Goal: Communication & Community: Answer question/provide support

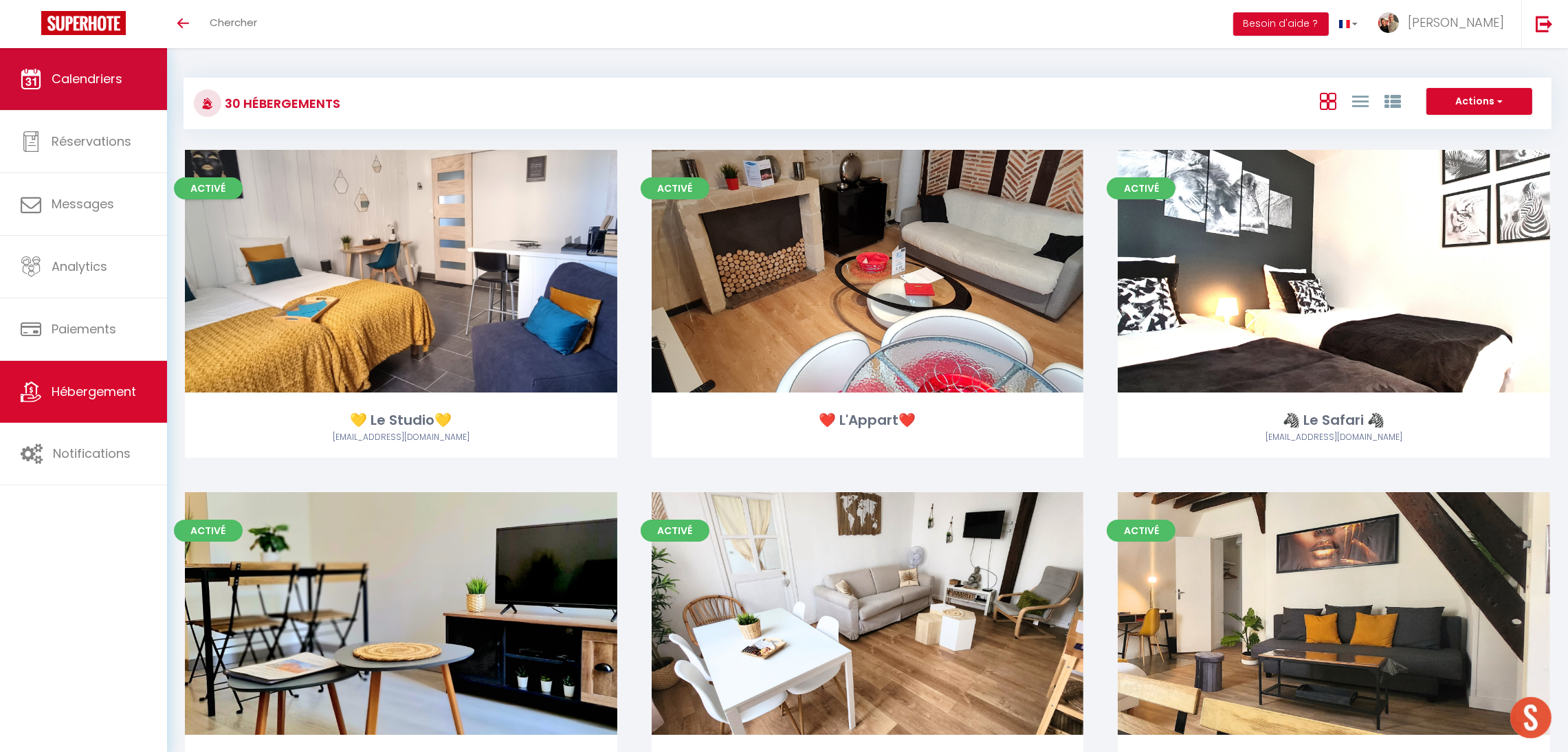
click at [85, 76] on span "Calendriers" at bounding box center [87, 79] width 71 height 18
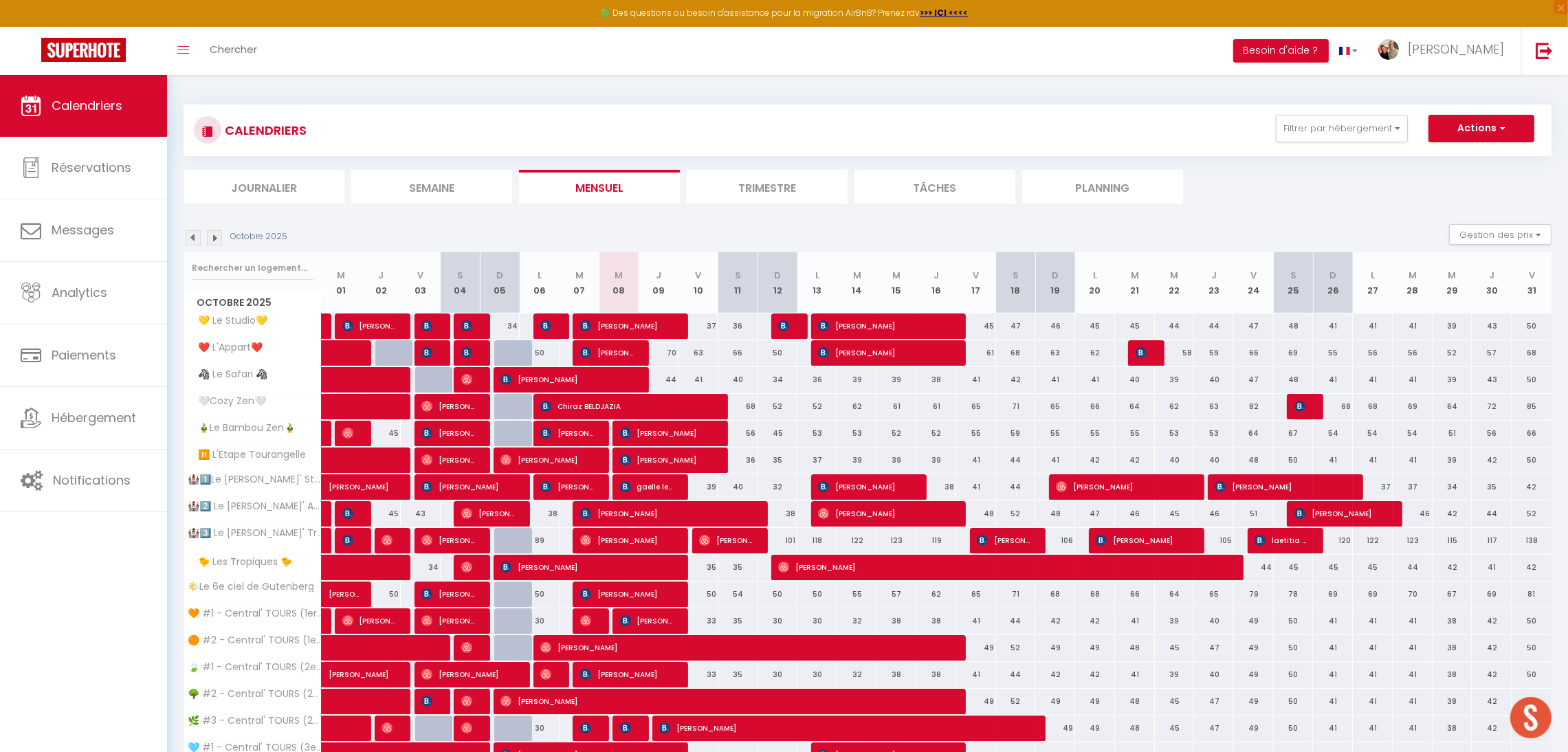
click at [215, 235] on img at bounding box center [214, 237] width 15 height 15
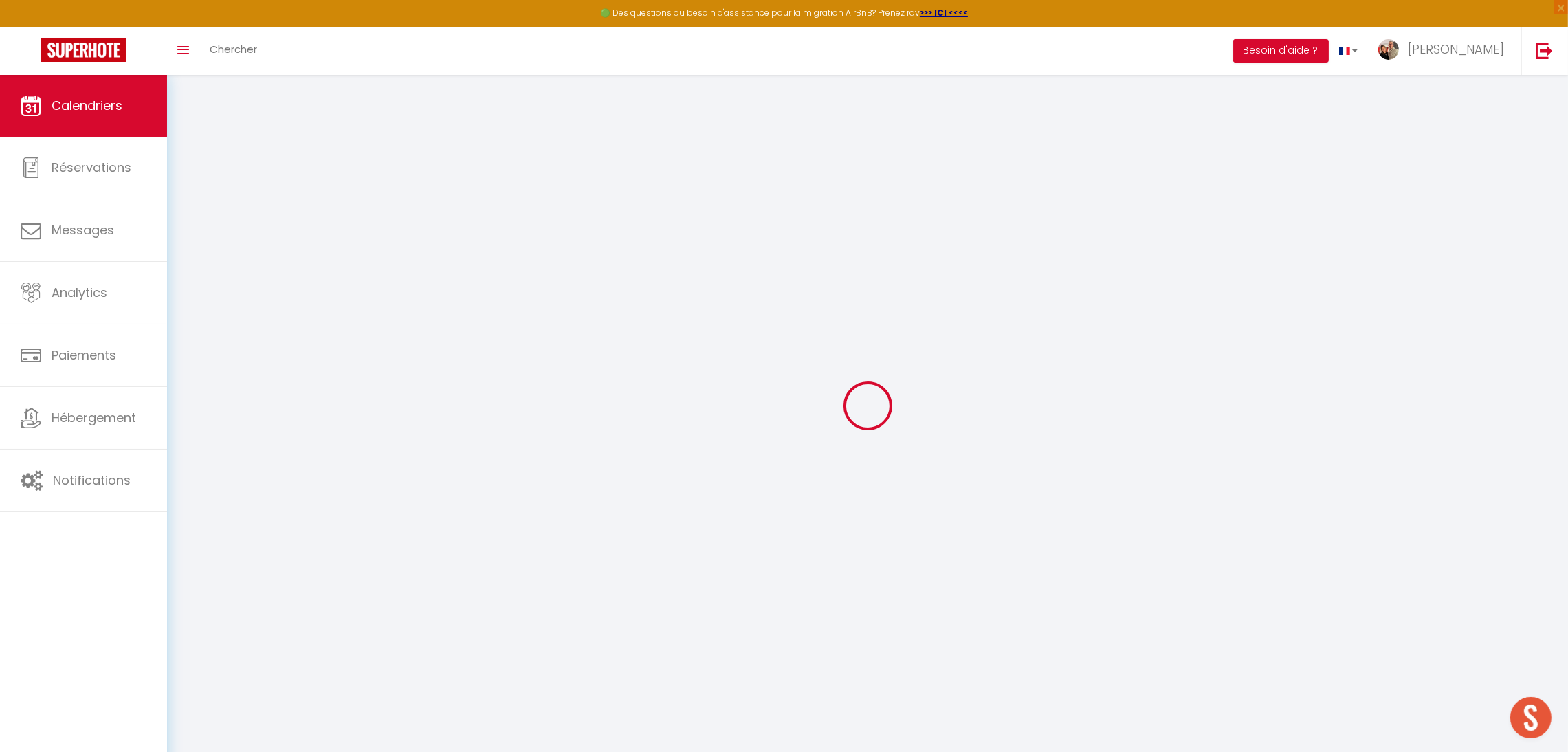
click at [215, 235] on div at bounding box center [868, 405] width 1368 height 629
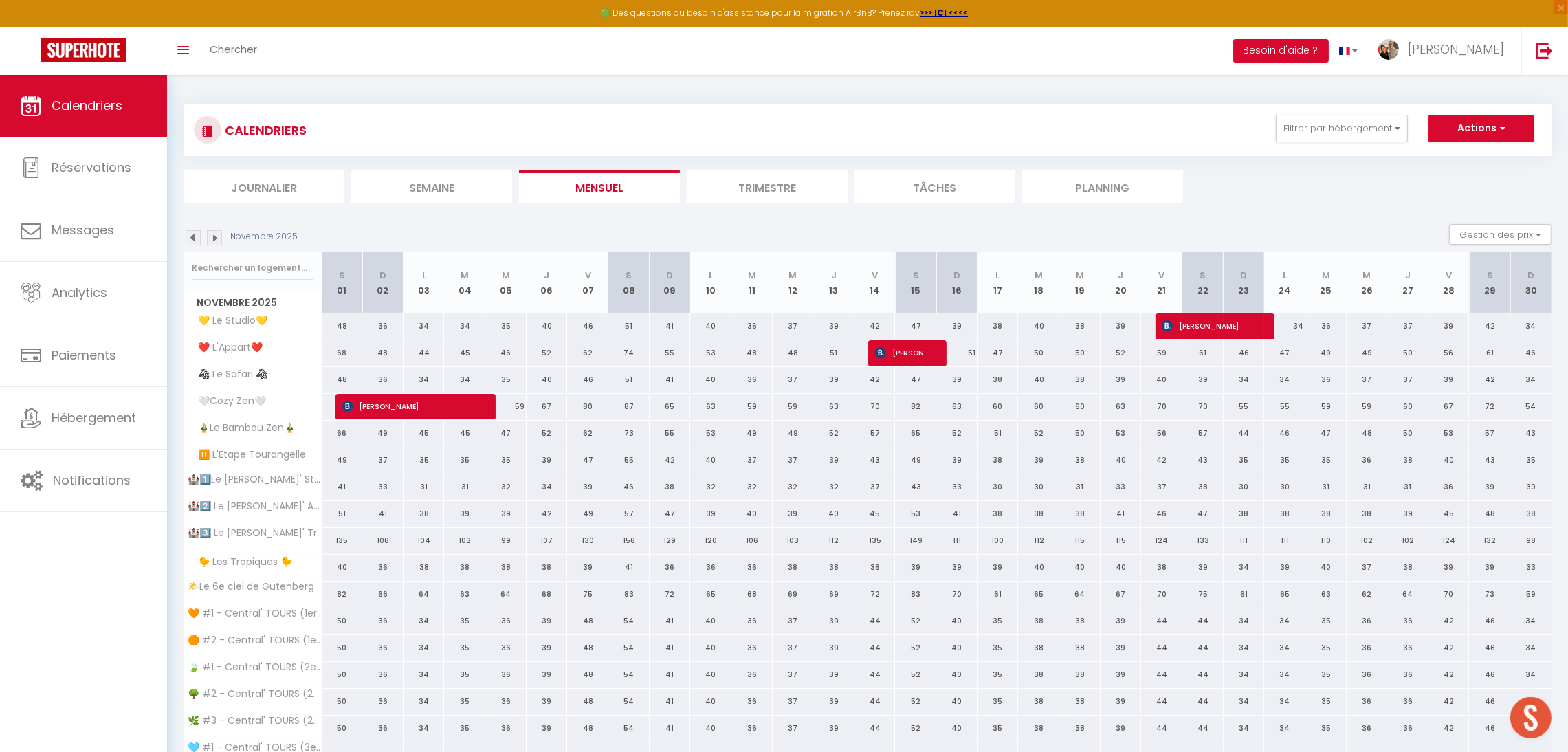
click at [215, 235] on img at bounding box center [214, 237] width 15 height 15
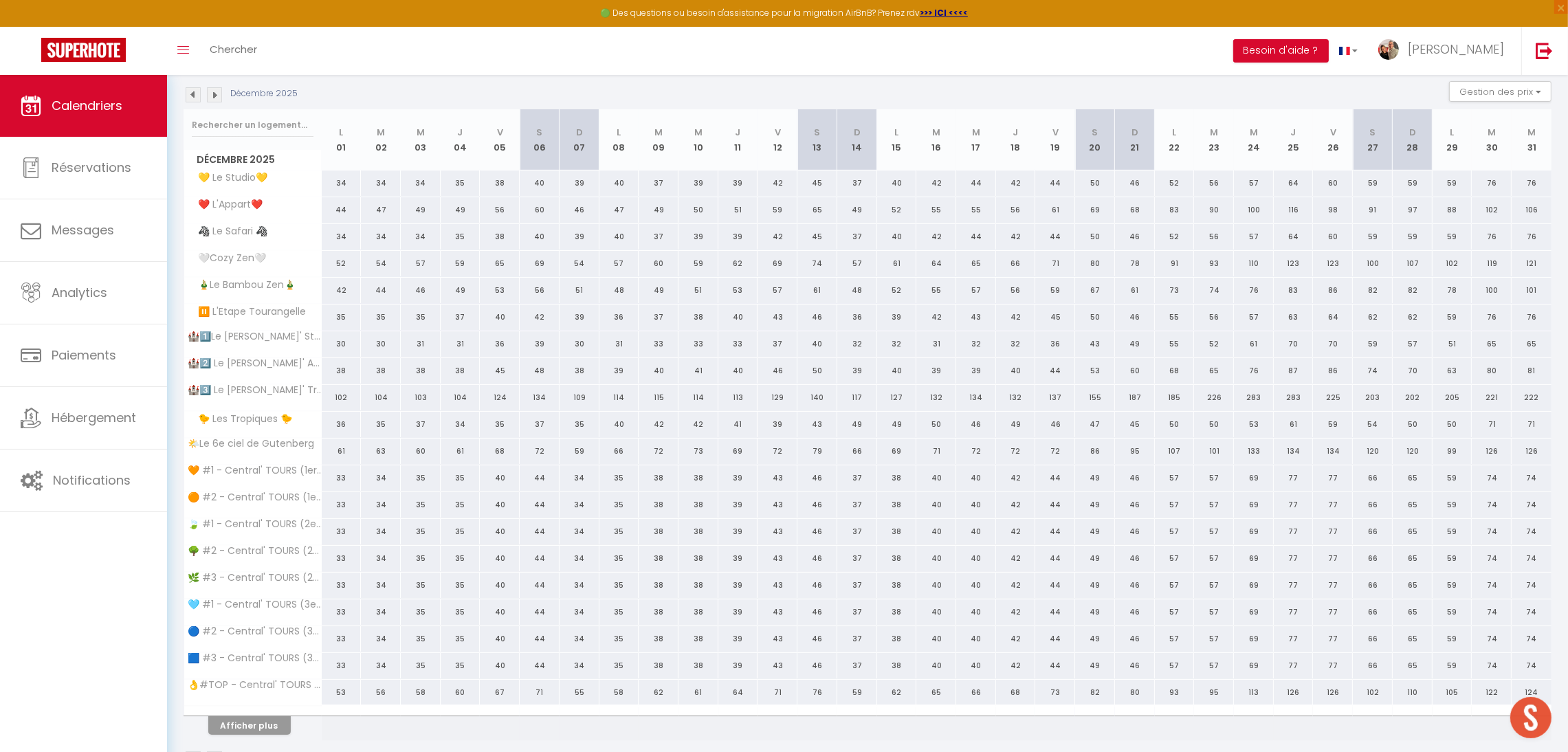
scroll to position [190, 0]
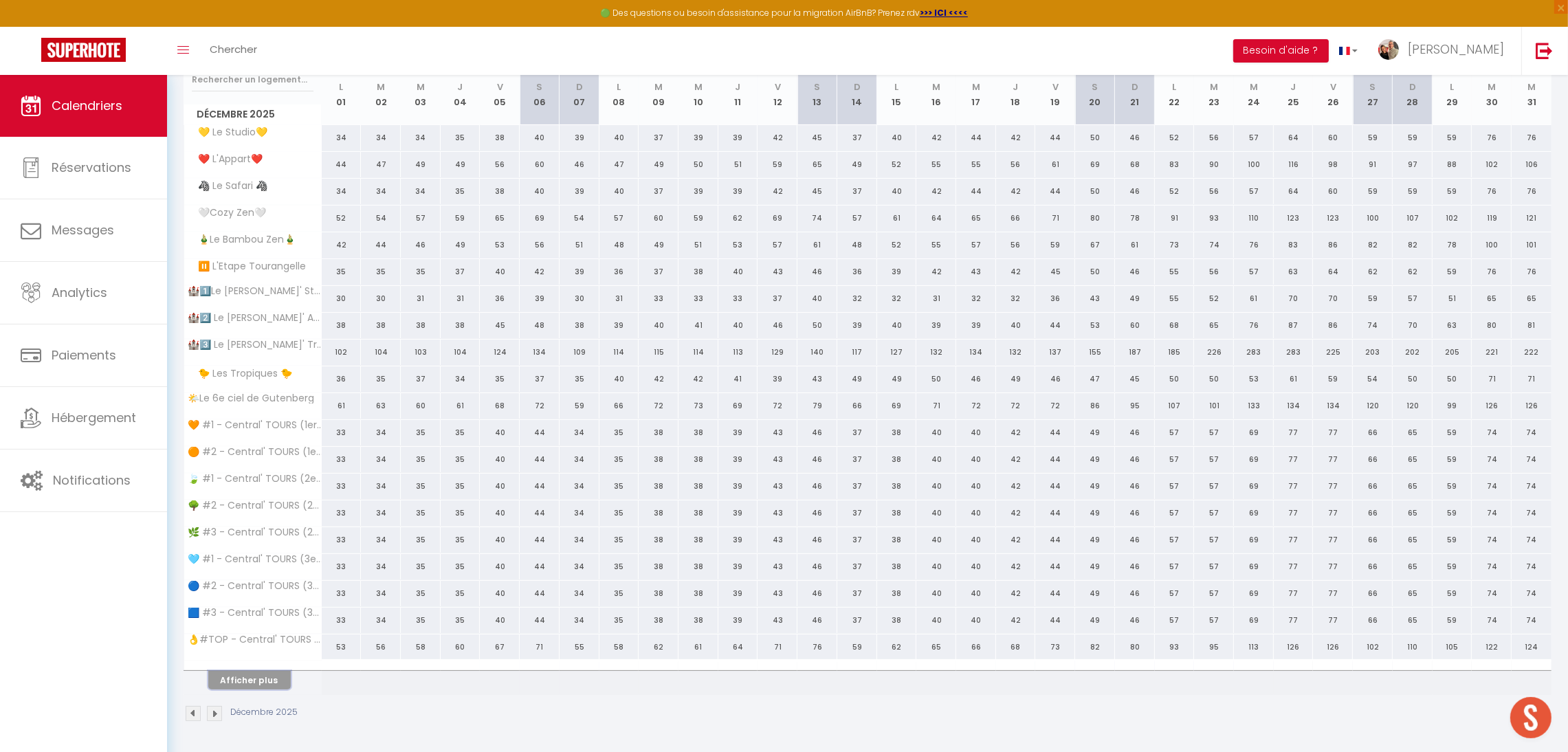
click at [250, 676] on button "Afficher plus" at bounding box center [250, 679] width 82 height 18
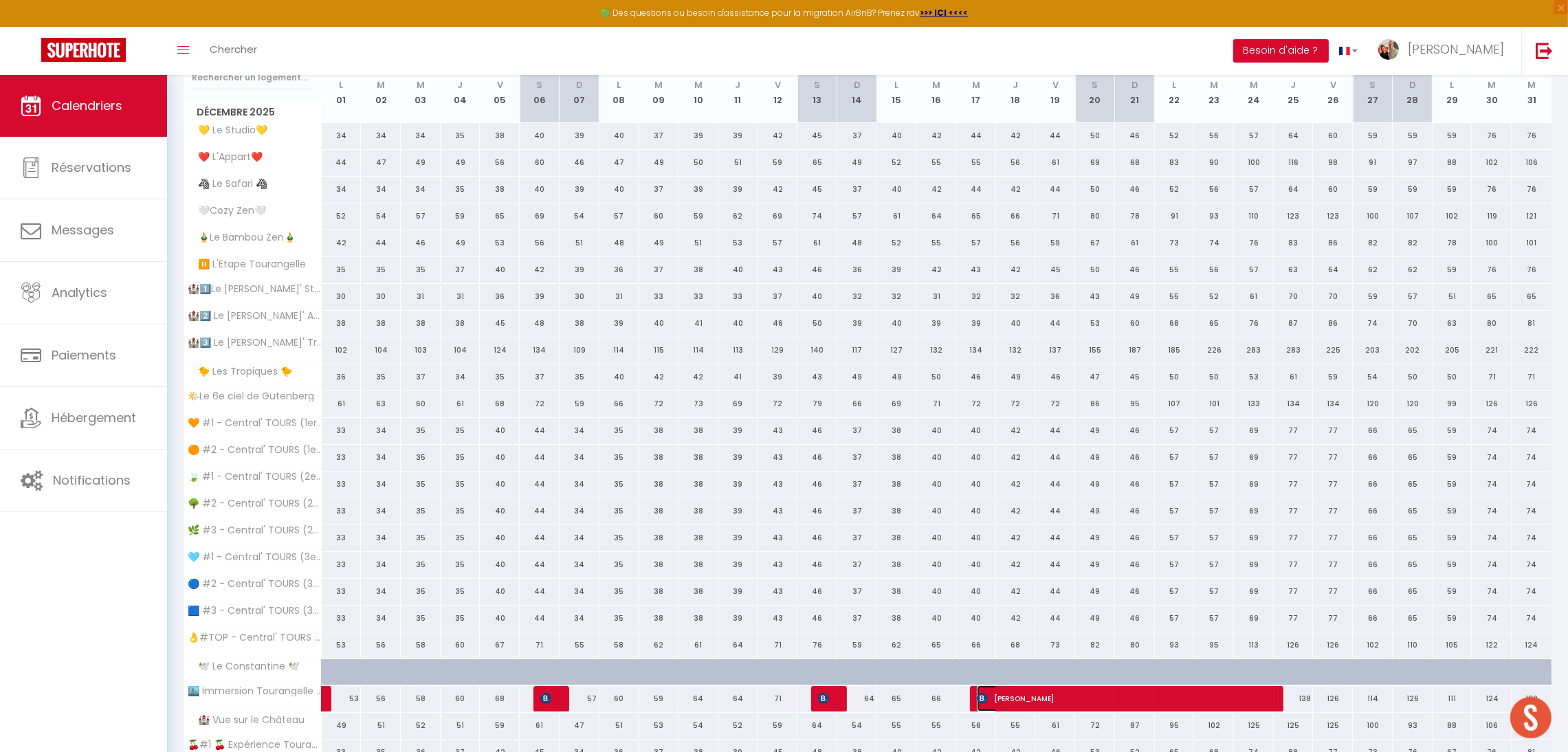
click at [1006, 697] on span "[PERSON_NAME]" at bounding box center [1123, 699] width 292 height 26
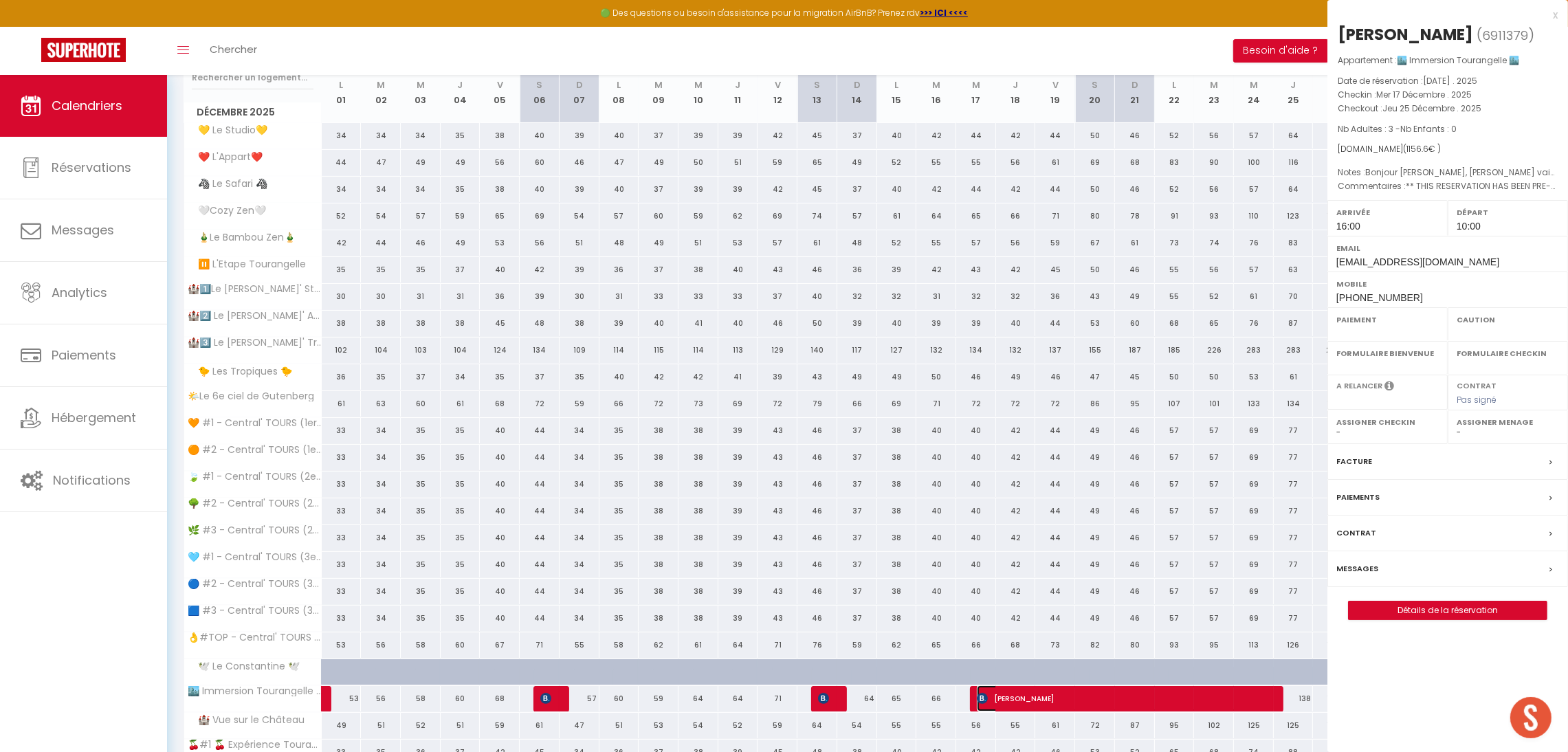
select select "OK"
select select "1"
select select "0"
select select "1"
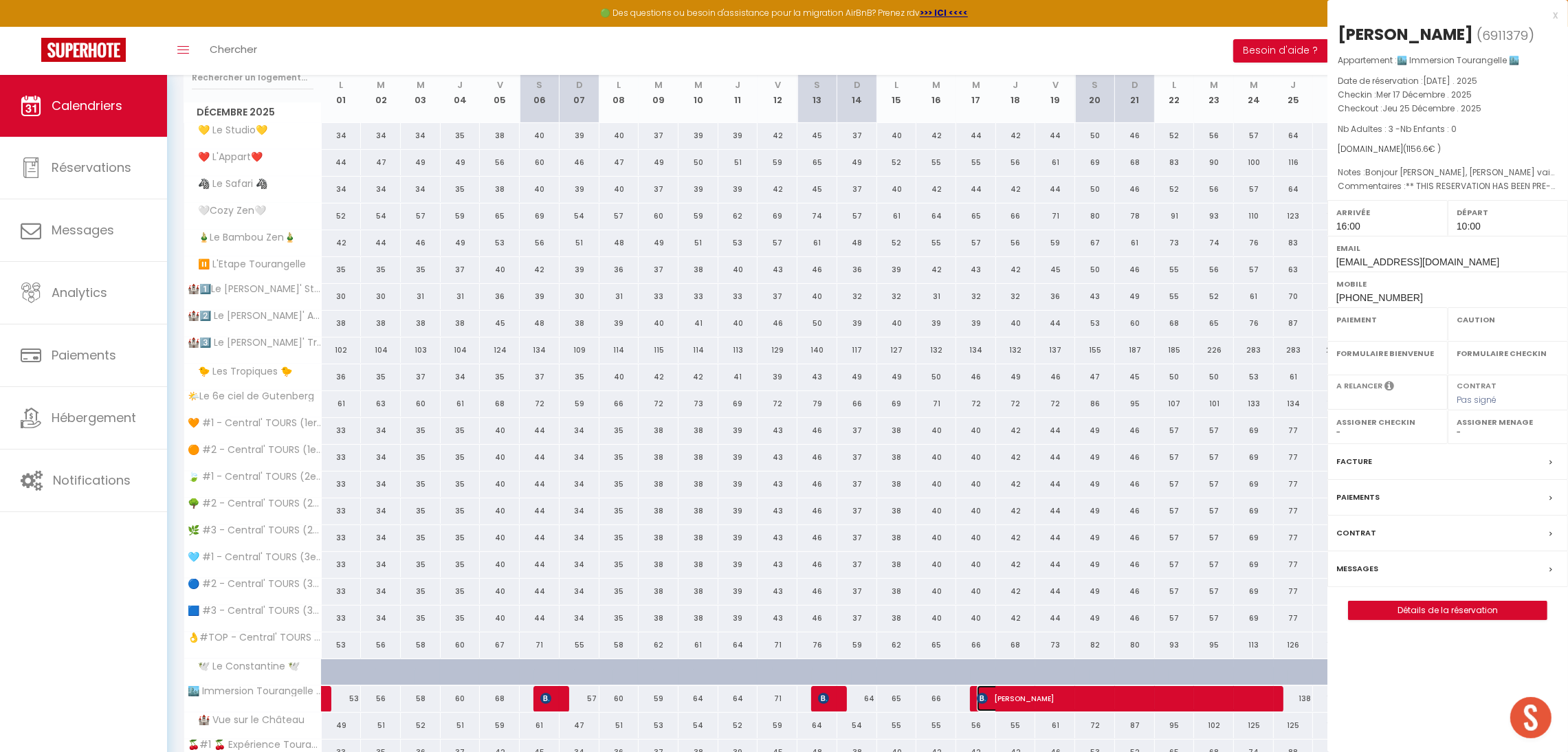
select select
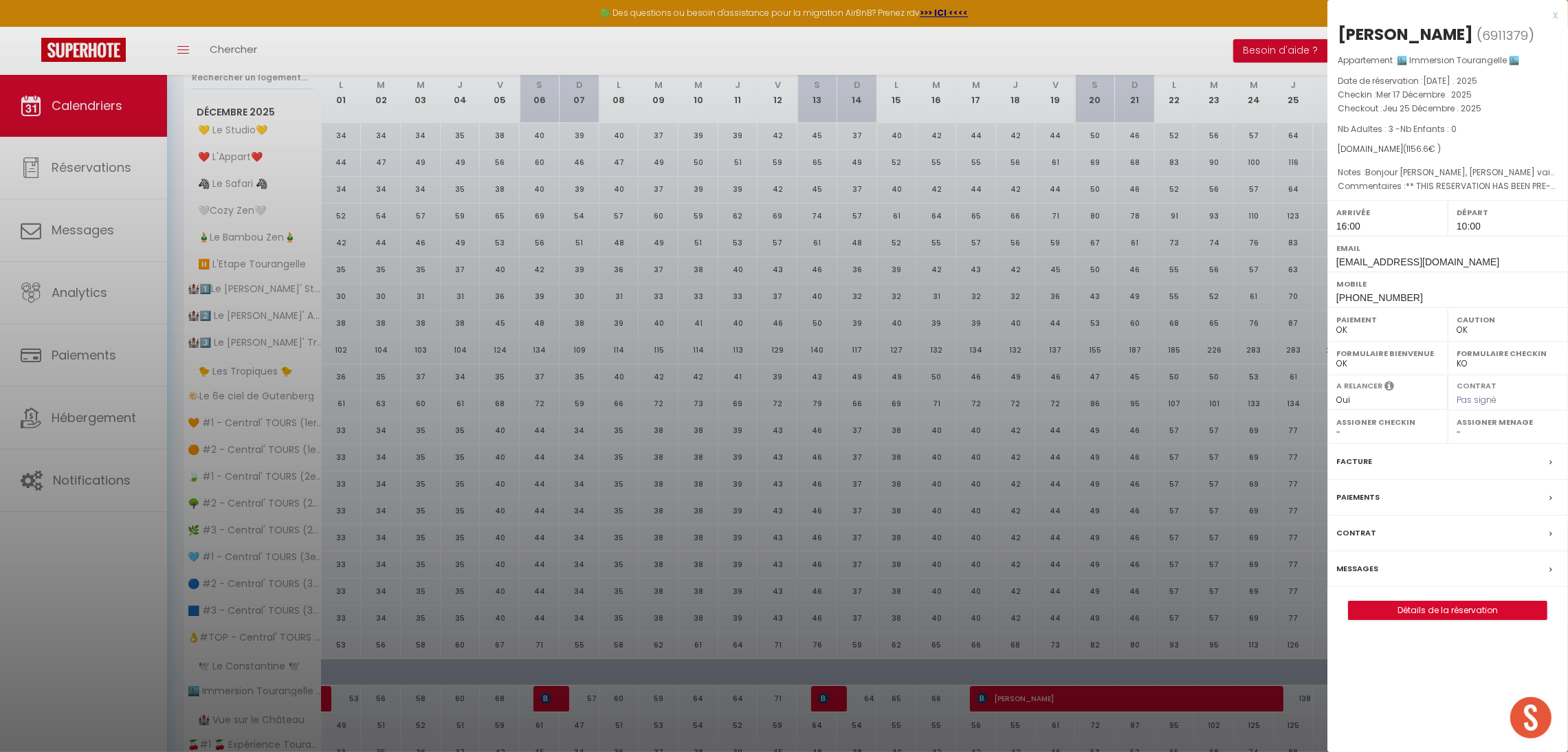
click at [1364, 568] on label "Messages" at bounding box center [1357, 568] width 42 height 14
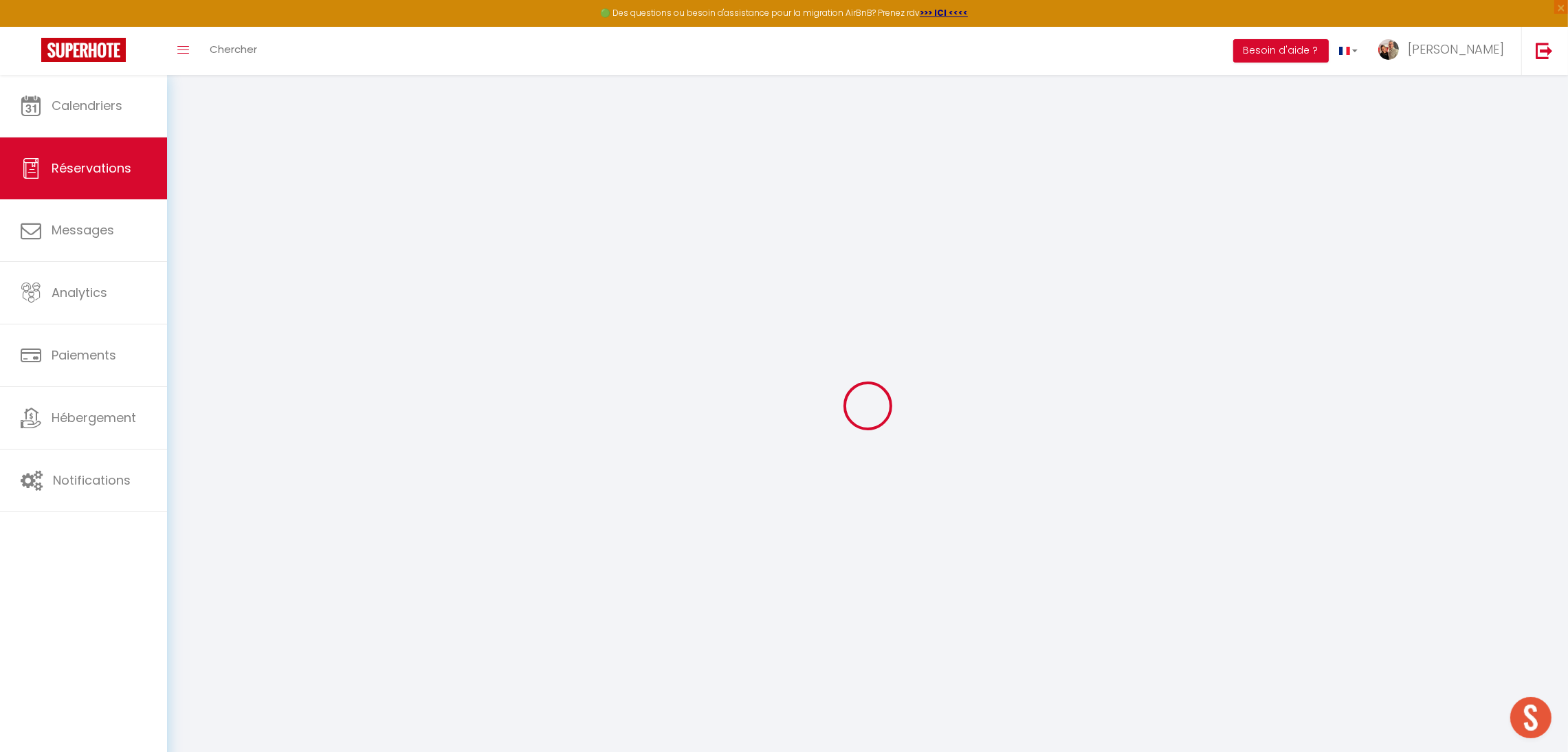
select select
checkbox input "false"
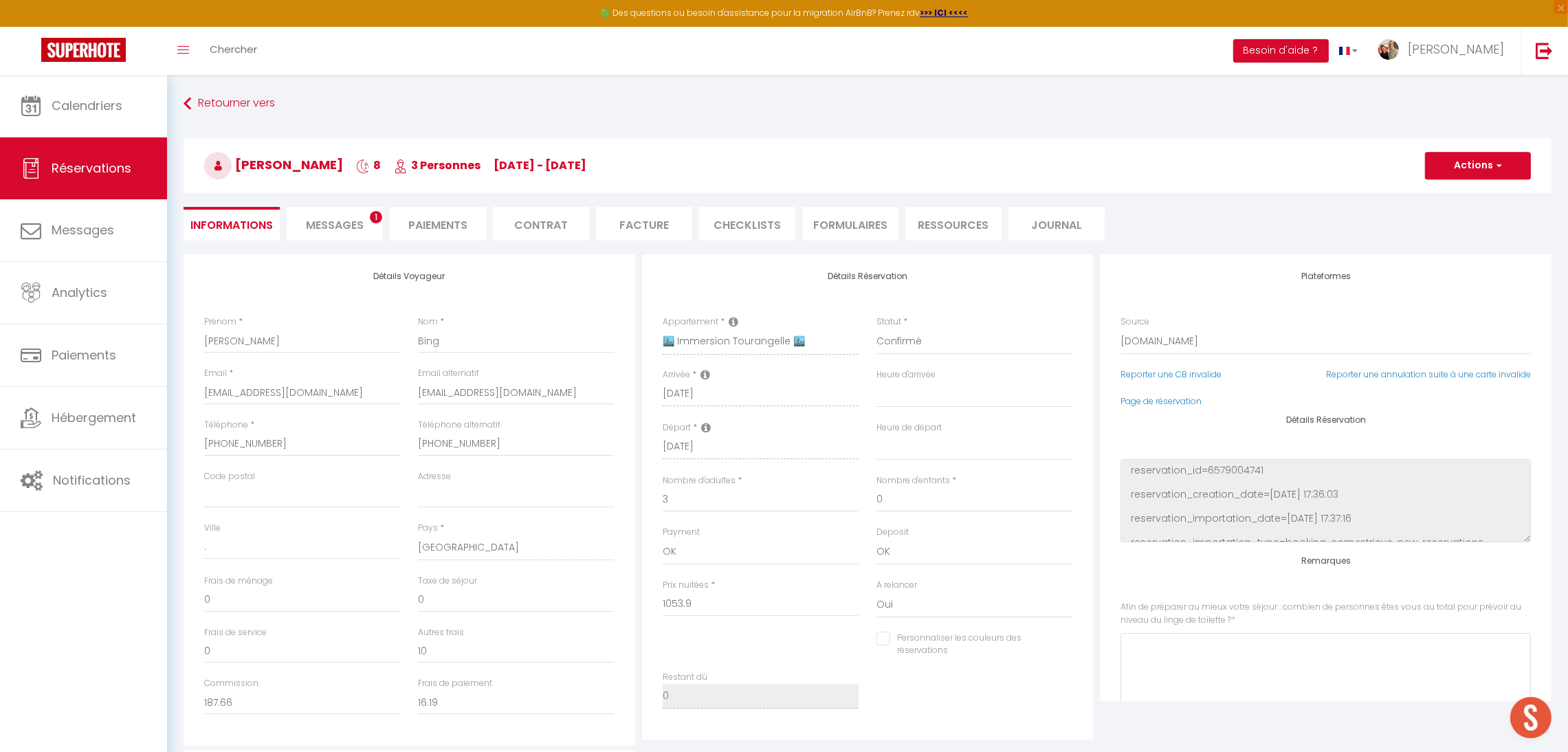
select select
checkbox input "false"
type \?0 "Bonjour [PERSON_NAME], [PERSON_NAME] vais accompagne mes parents à découvrir [G…"
type communiquer1 "** THIS RESERVATION HAS BEEN PRE-PAID ** BOOKING NOTE : Payment charge is EUR 1…"
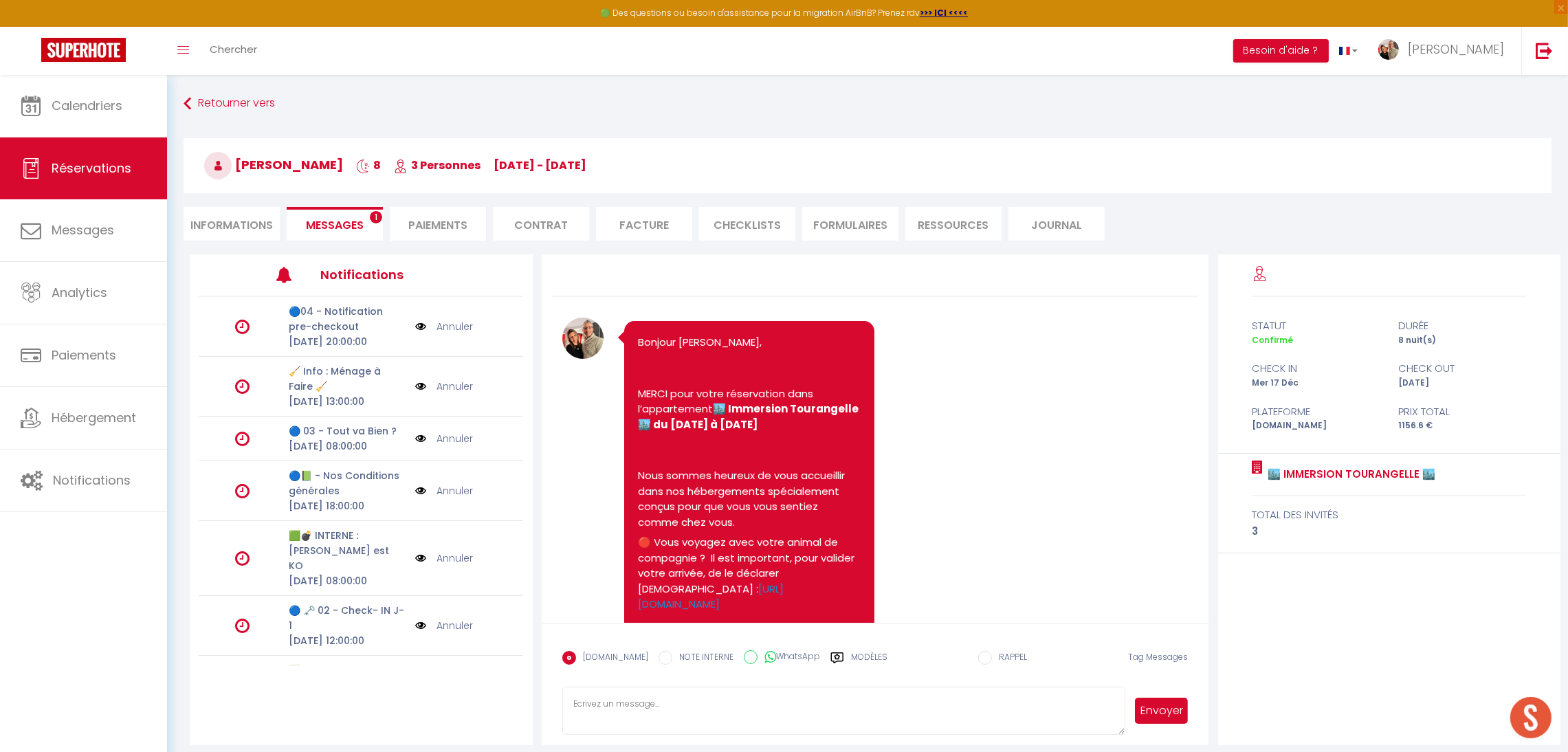
scroll to position [1766, 0]
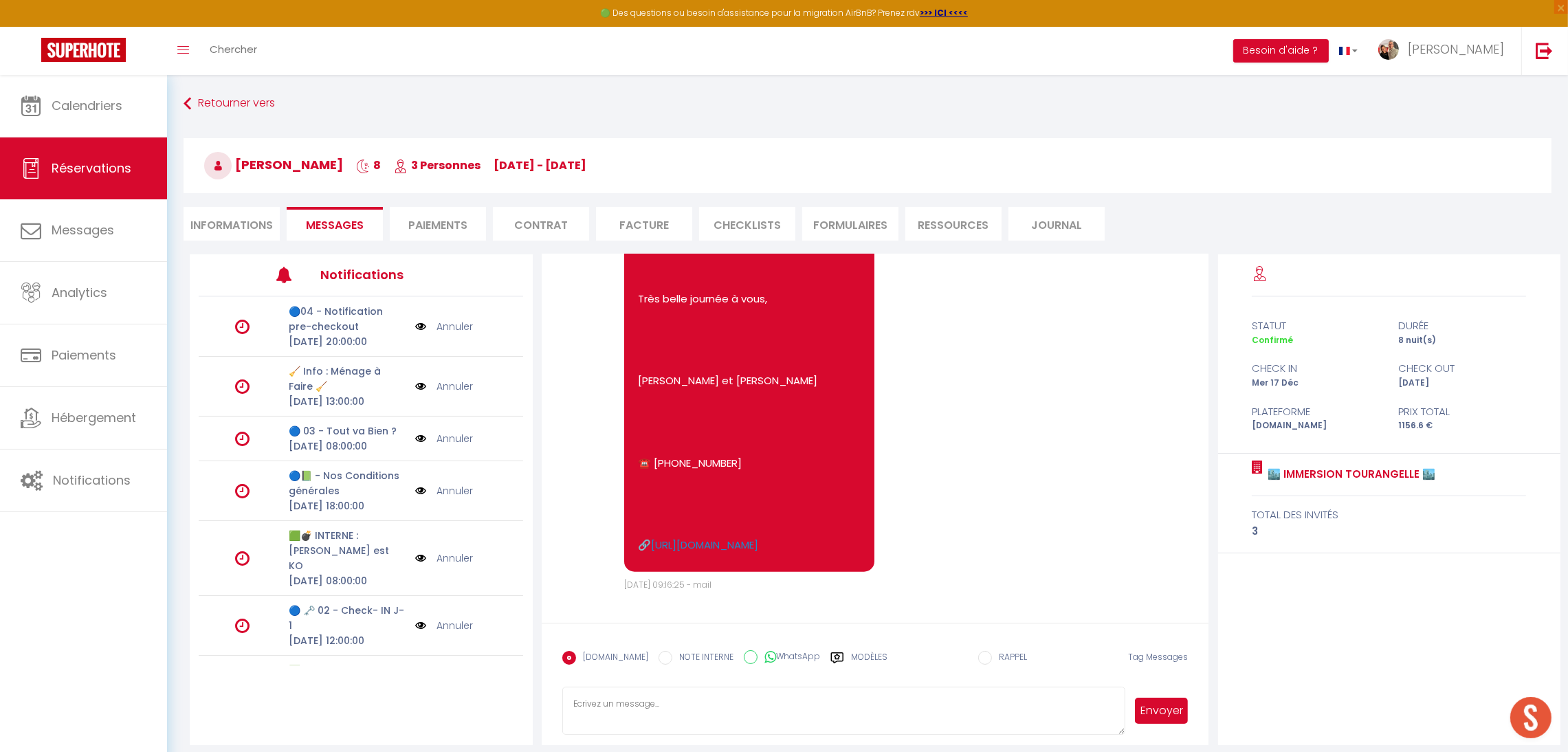
click at [616, 705] on textarea at bounding box center [844, 710] width 564 height 48
click at [650, 734] on textarea "Bonjour Han Merci pour votre réservation. Pour répondre à vos questions, l'appa…" at bounding box center [844, 710] width 564 height 48
click at [719, 725] on textarea "Bonjour Han Merci pour votre réservation. Pour répondre à vos questions, l'appa…" at bounding box center [844, 710] width 564 height 48
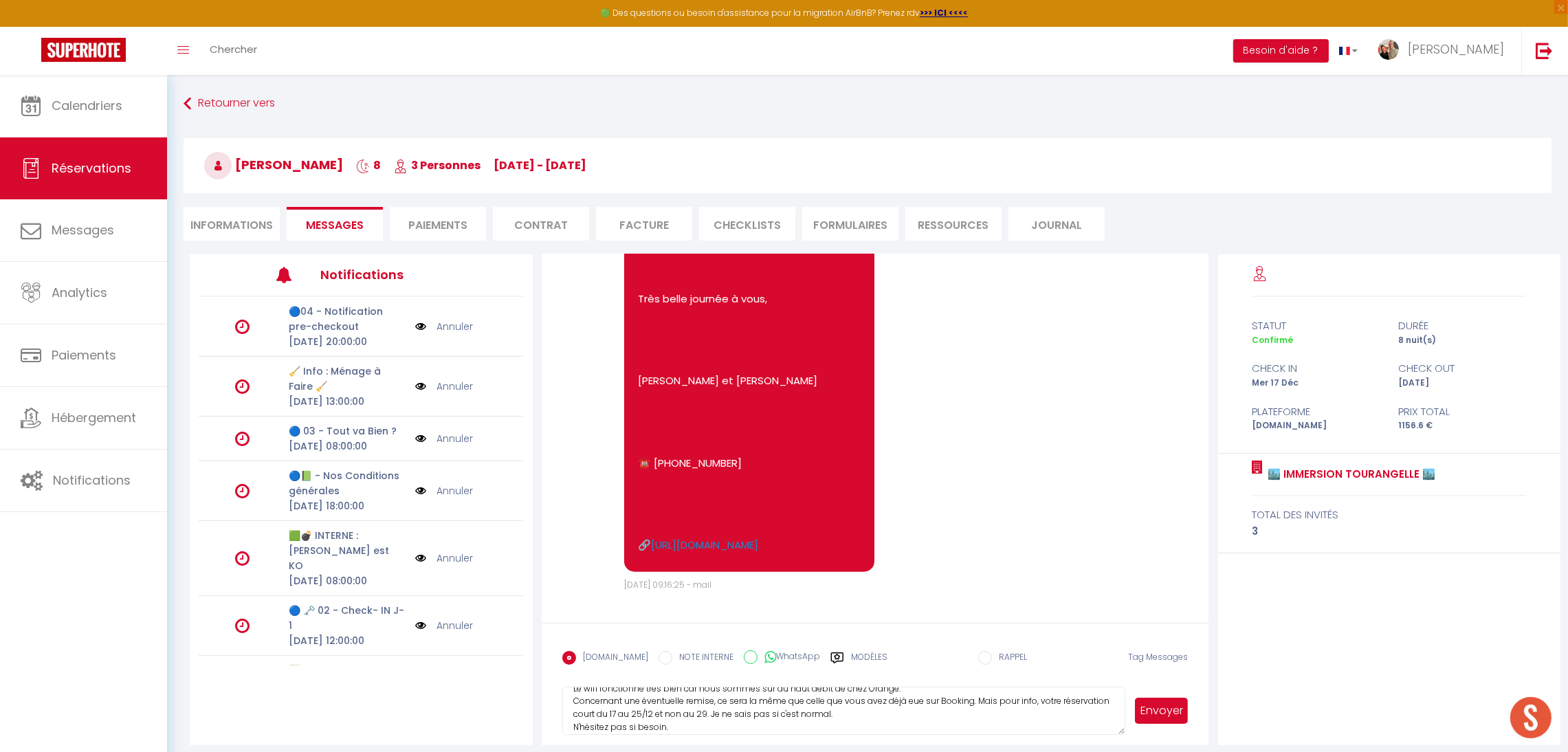
scroll to position [67, 0]
type textarea "Bonjour Han Merci pour votre réservation. Pour répondre à vos questions, l'appa…"
click at [1163, 711] on button "Envoyer" at bounding box center [1161, 711] width 53 height 26
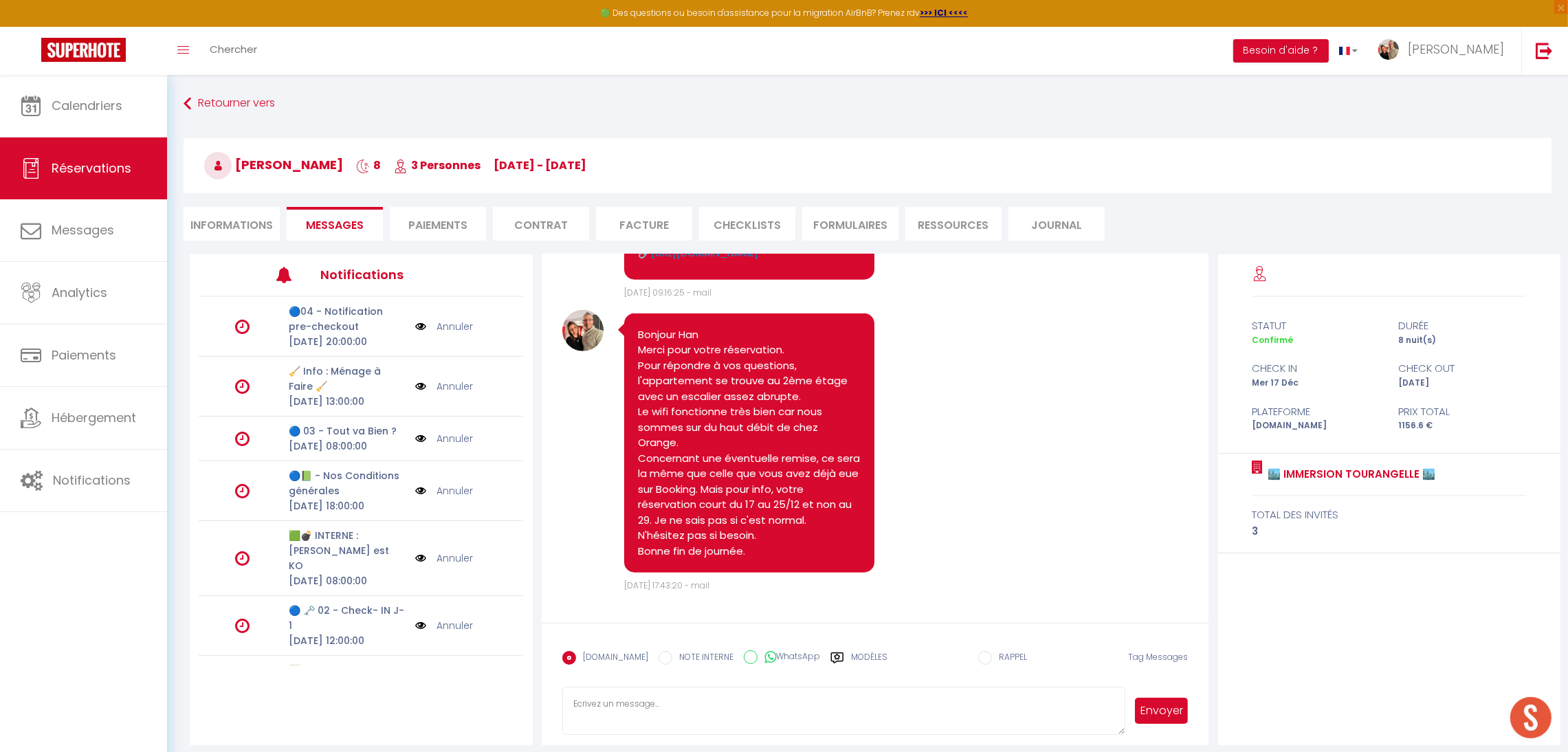
scroll to position [2048, 0]
